Goal: Information Seeking & Learning: Learn about a topic

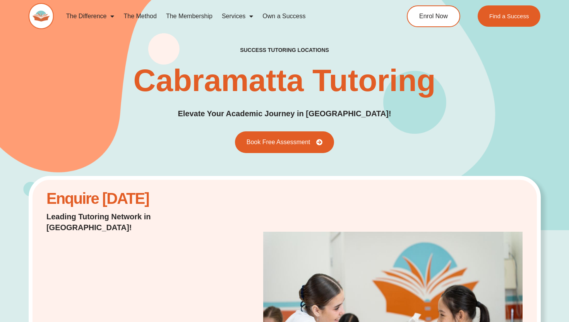
click at [194, 11] on link "The Membership" at bounding box center [189, 16] width 56 height 18
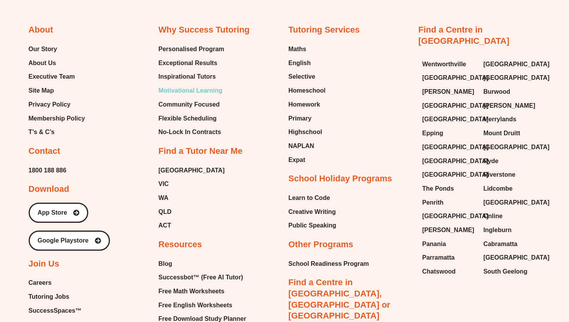
scroll to position [1964, 0]
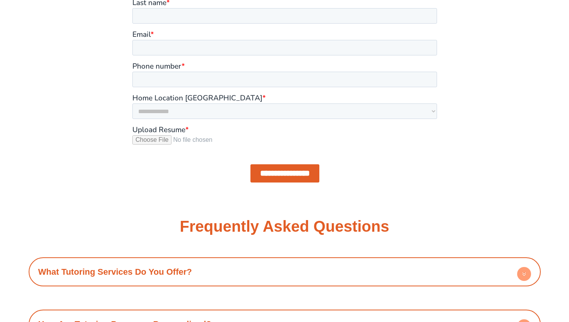
scroll to position [829, 0]
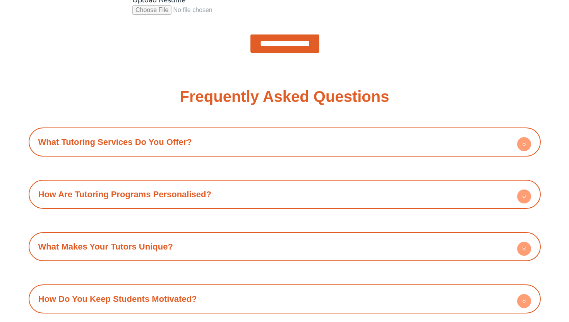
click at [276, 130] on div "What Tutoring Services Do You Offer? Success Tutoring offers a comprehensive su…" at bounding box center [285, 141] width 512 height 29
click at [276, 139] on h4 "What Tutoring Services Do You Offer?" at bounding box center [285, 141] width 505 height 21
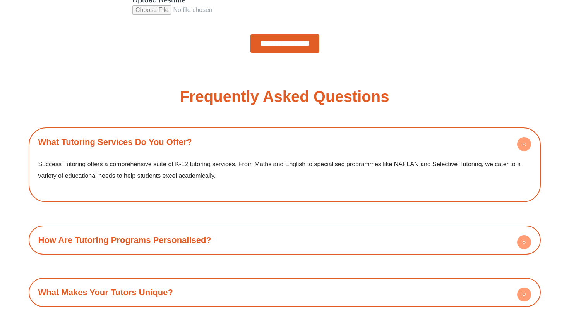
click at [276, 139] on h4 "What Tutoring Services Do You Offer?" at bounding box center [285, 141] width 505 height 21
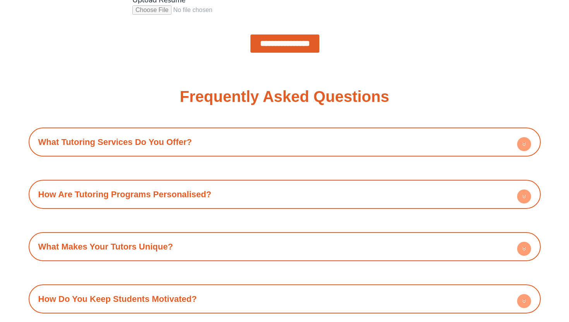
click at [259, 185] on h4 "How Are Tutoring Programs Personalised?" at bounding box center [285, 194] width 505 height 21
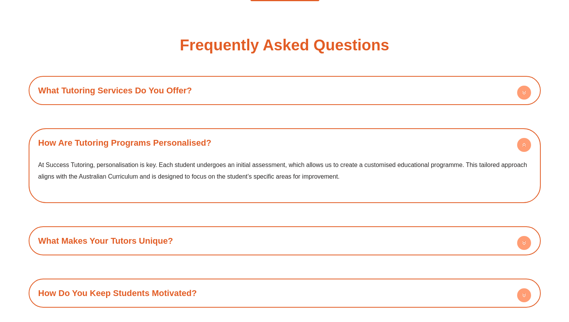
scroll to position [895, 0]
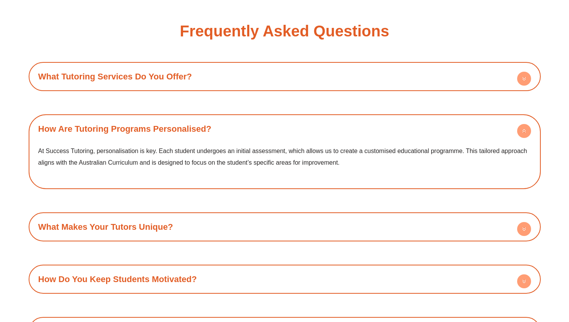
click at [260, 136] on h4 "How Are Tutoring Programs Personalised?" at bounding box center [285, 128] width 505 height 21
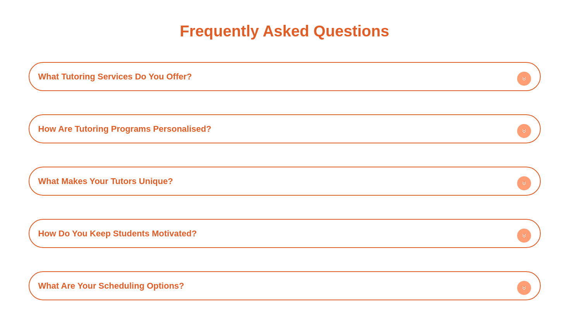
click at [250, 170] on h4 "What Makes Your Tutors Unique?" at bounding box center [285, 180] width 505 height 21
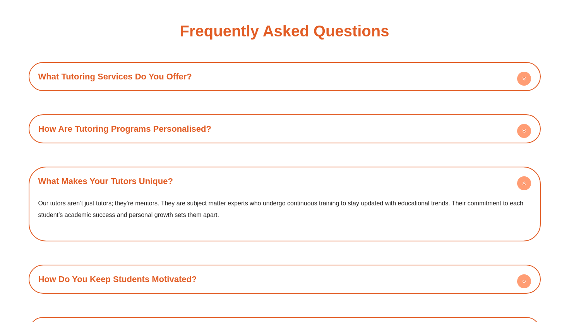
click at [250, 171] on h4 "What Makes Your Tutors Unique?" at bounding box center [285, 180] width 505 height 21
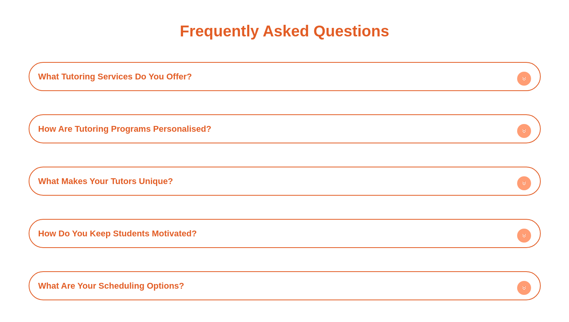
click at [226, 238] on h4 "How Do You Keep Students Motivated?" at bounding box center [285, 233] width 505 height 21
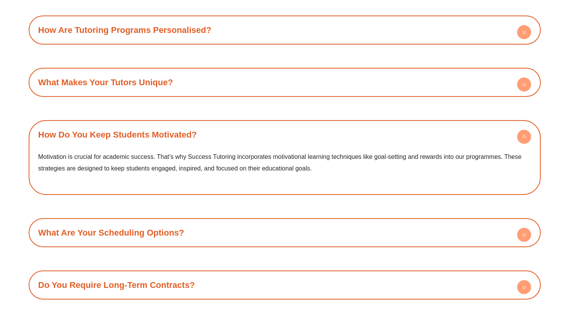
scroll to position [1003, 0]
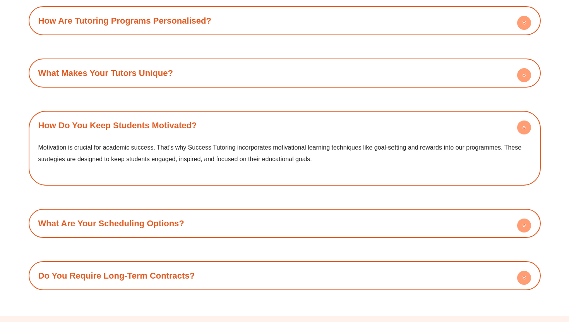
click at [237, 127] on h4 "How Do You Keep Students Motivated?" at bounding box center [285, 125] width 505 height 21
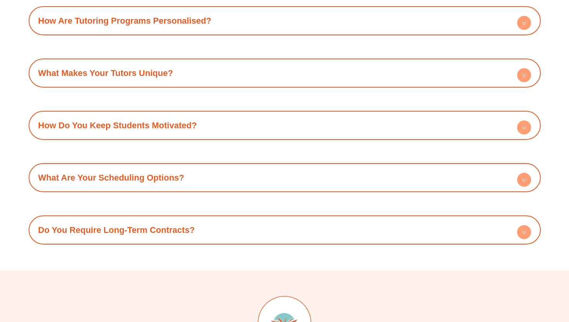
click at [227, 174] on h4 "What Are Your Scheduling Options?" at bounding box center [285, 177] width 505 height 21
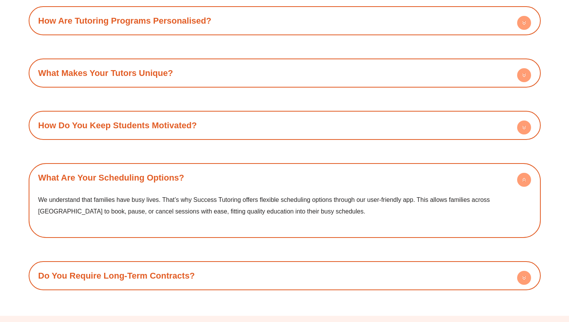
click at [227, 174] on h4 "What Are Your Scheduling Options?" at bounding box center [285, 177] width 505 height 21
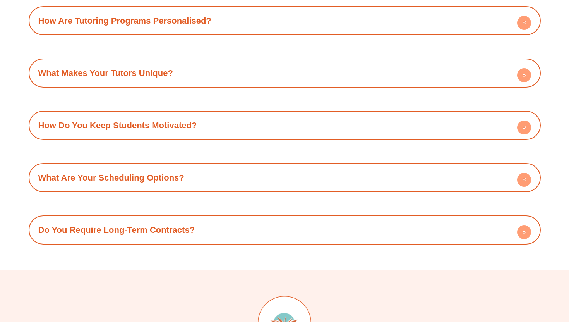
click at [213, 225] on h4 "Do You Require Long-Term Contracts?" at bounding box center [285, 229] width 505 height 21
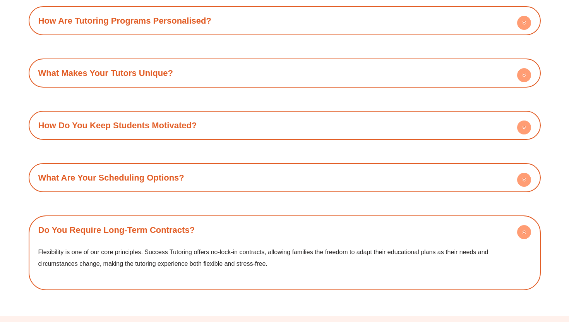
click at [213, 225] on h4 "Do You Require Long-Term Contracts?" at bounding box center [285, 229] width 505 height 21
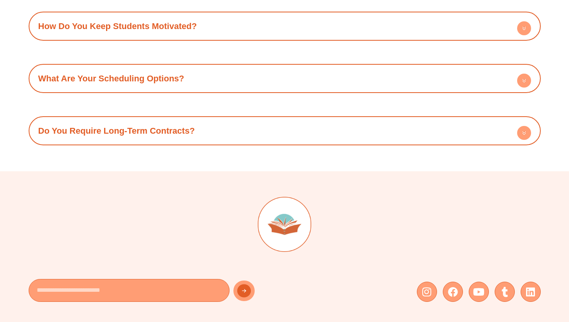
scroll to position [1004, 0]
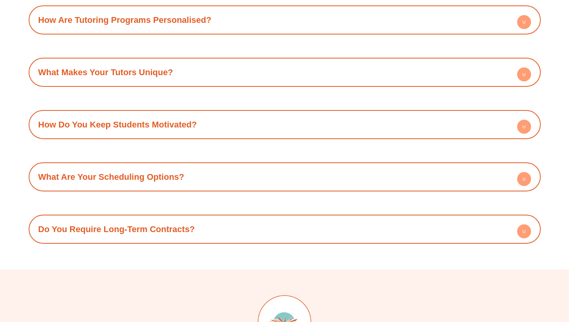
click at [245, 75] on h4 "What Makes Your Tutors Unique?" at bounding box center [285, 72] width 505 height 21
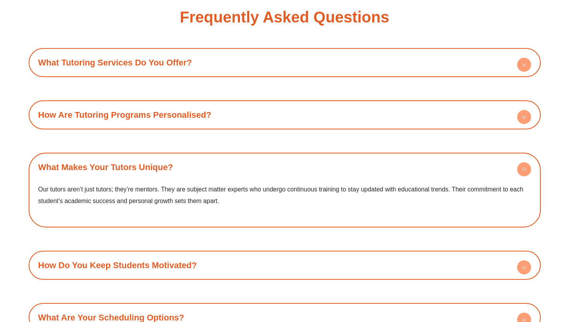
scroll to position [908, 0]
click at [233, 105] on h4 "How Are Tutoring Programs Personalised?" at bounding box center [285, 115] width 505 height 21
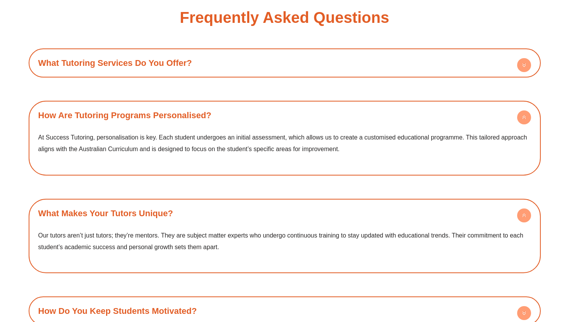
click at [246, 69] on h4 "What Tutoring Services Do You Offer?" at bounding box center [285, 62] width 505 height 21
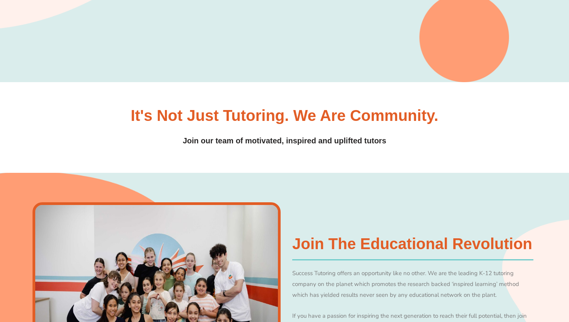
scroll to position [267, 0]
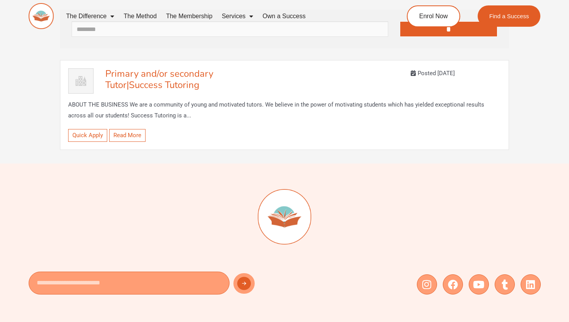
click at [274, 36] on div "The Difference Personalised Program Inspirational Tutors Motivational Learning …" at bounding box center [285, 19] width 512 height 39
click at [272, 30] on div "The Difference Personalised Program Inspirational Tutors Motivational Learning …" at bounding box center [285, 19] width 512 height 39
click at [255, 34] on div "The Difference Personalised Program Inspirational Tutors Motivational Learning …" at bounding box center [285, 19] width 512 height 39
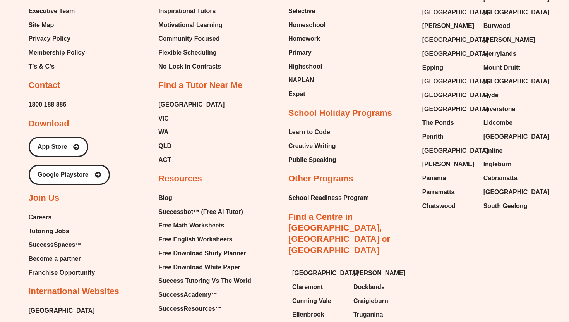
scroll to position [493, 0]
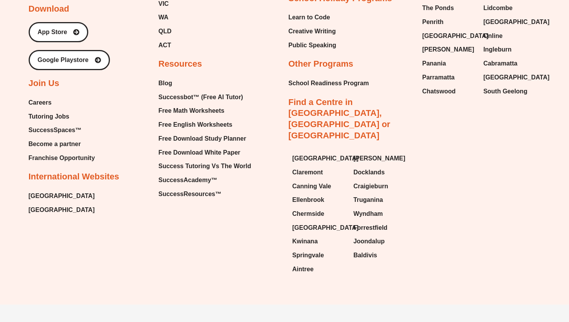
click at [53, 118] on span "Tutoring Jobs" at bounding box center [49, 117] width 41 height 12
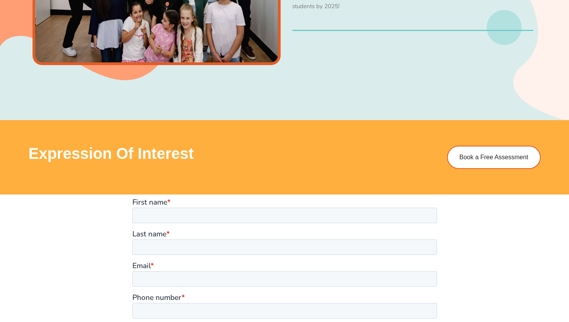
scroll to position [674, 0]
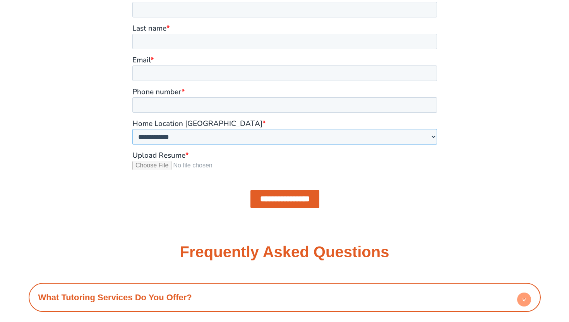
click at [260, 131] on select "**********" at bounding box center [284, 136] width 305 height 15
select select "**********"
click at [132, 136] on select "**********" at bounding box center [284, 136] width 305 height 15
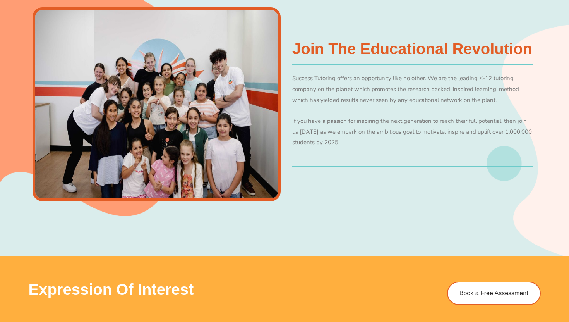
scroll to position [332, 0]
